Goal: Information Seeking & Learning: Learn about a topic

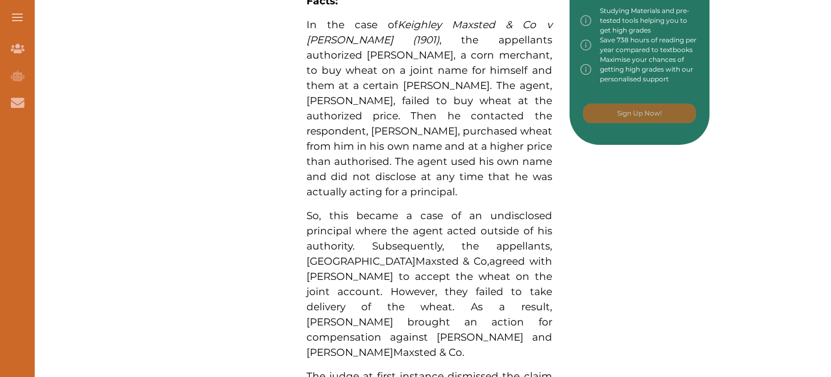
scroll to position [611, 0]
click at [339, 65] on span "In the case of Keighley Maxsted & Co v [PERSON_NAME] (1901) , the appellants au…" at bounding box center [430, 108] width 246 height 180
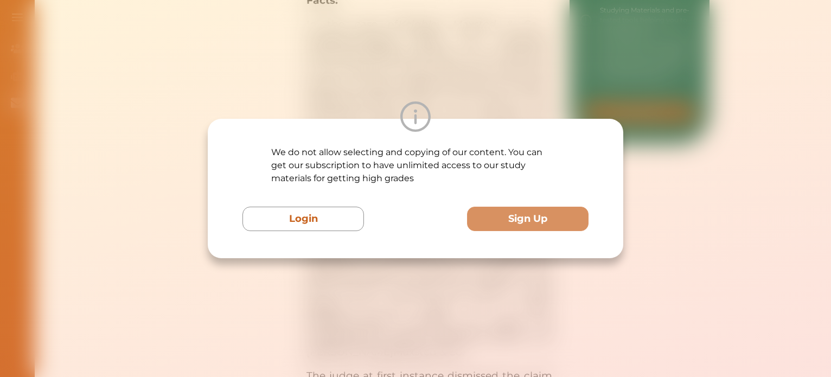
click at [339, 65] on div "We do not allow selecting and copying of our content. You can get our subscript…" at bounding box center [415, 188] width 831 height 377
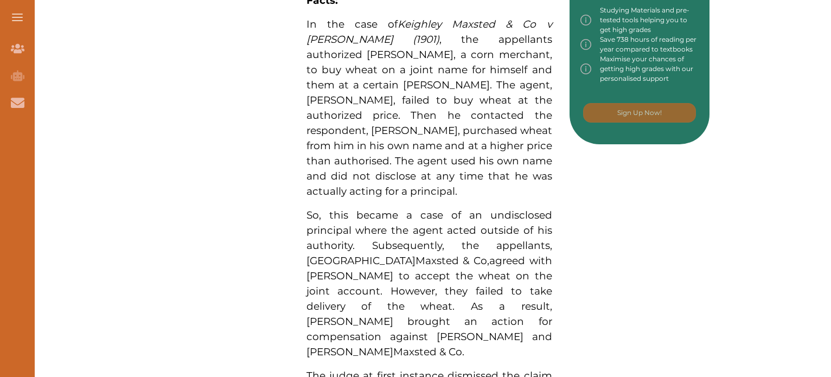
click at [339, 65] on div "We do not allow selecting and copying of our content. You can get our subscript…" at bounding box center [415, 188] width 831 height 377
click at [339, 65] on span "In the case of Keighley Maxsted & Co v [PERSON_NAME] (1901) , the appellants au…" at bounding box center [430, 108] width 246 height 180
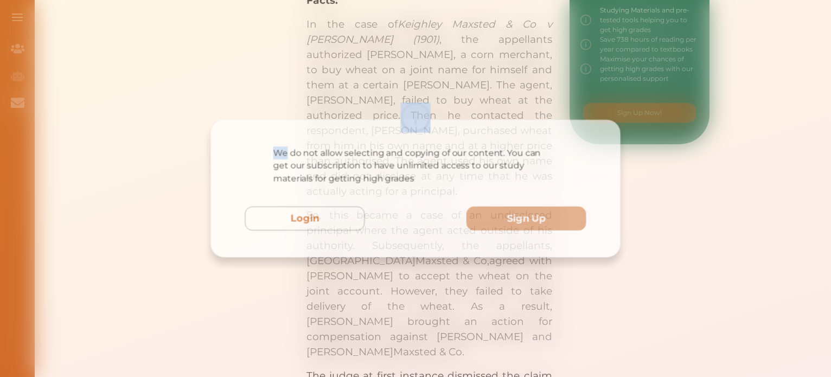
click at [339, 65] on div "We do not allow selecting and copying of our content. You can get our subscript…" at bounding box center [415, 188] width 831 height 377
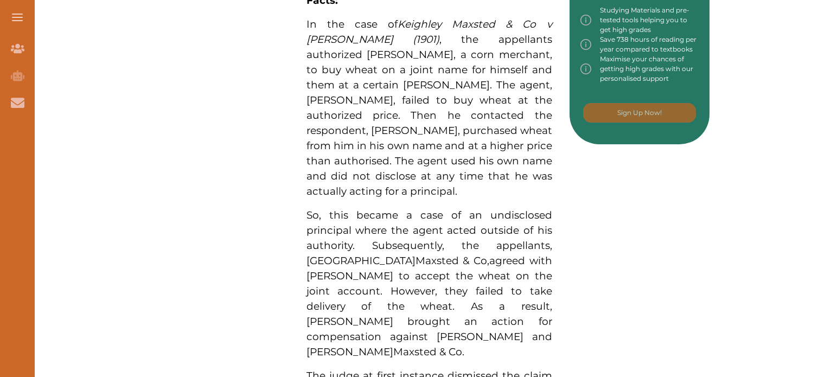
click at [339, 65] on span "In the case of Keighley Maxsted & Co v [PERSON_NAME] (1901) , the appellants au…" at bounding box center [430, 108] width 246 height 180
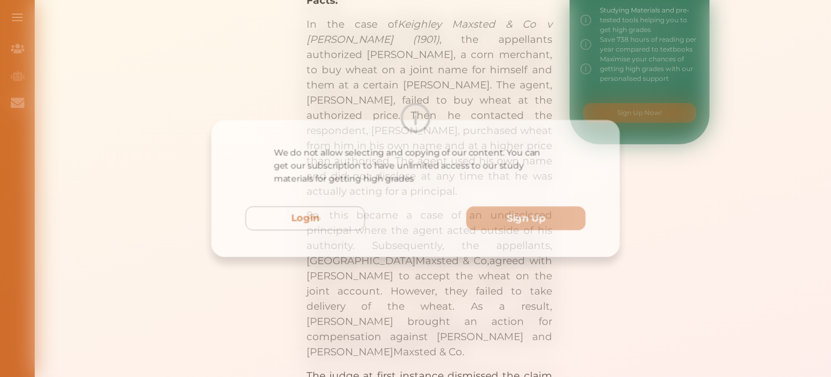
click at [339, 65] on div "We do not allow selecting and copying of our content. You can get our subscript…" at bounding box center [415, 188] width 831 height 377
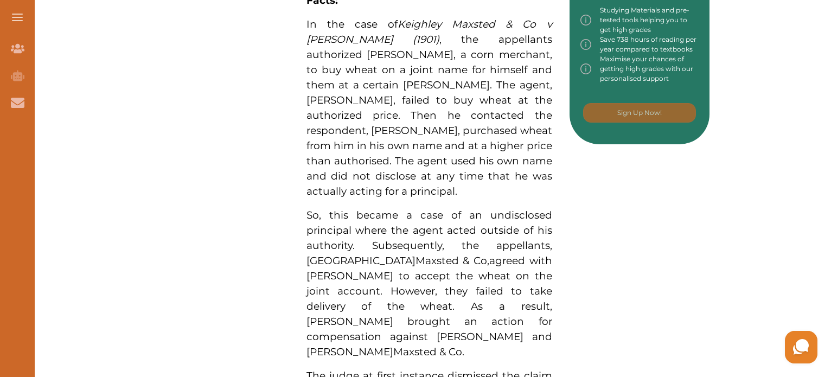
scroll to position [0, 0]
drag, startPoint x: 311, startPoint y: 30, endPoint x: 525, endPoint y: 176, distance: 259.0
click at [525, 176] on p "In the case of Keighley Maxsted & Co v [PERSON_NAME] (1901) , the appellants au…" at bounding box center [430, 108] width 246 height 182
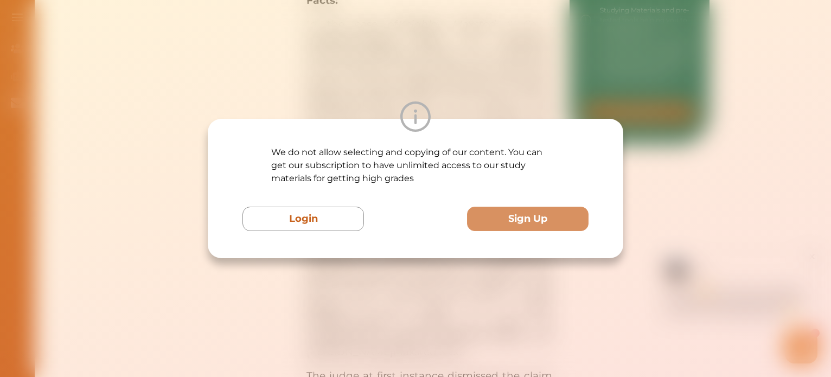
click at [336, 62] on div "We do not allow selecting and copying of our content. You can get our subscript…" at bounding box center [415, 188] width 831 height 377
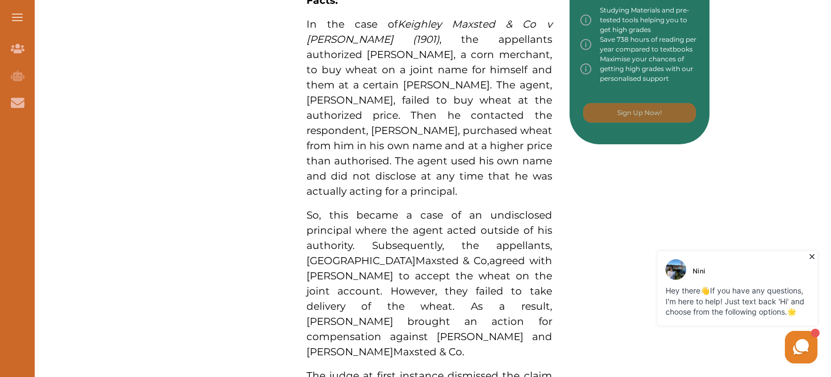
click at [815, 257] on icon at bounding box center [812, 256] width 11 height 11
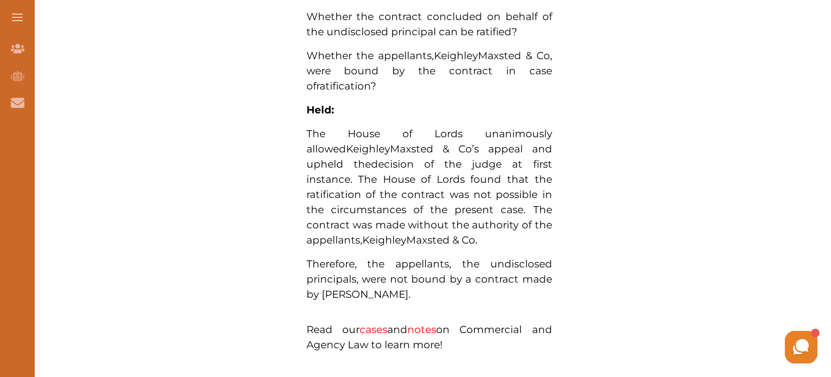
scroll to position [1144, 0]
